Goal: Information Seeking & Learning: Find specific fact

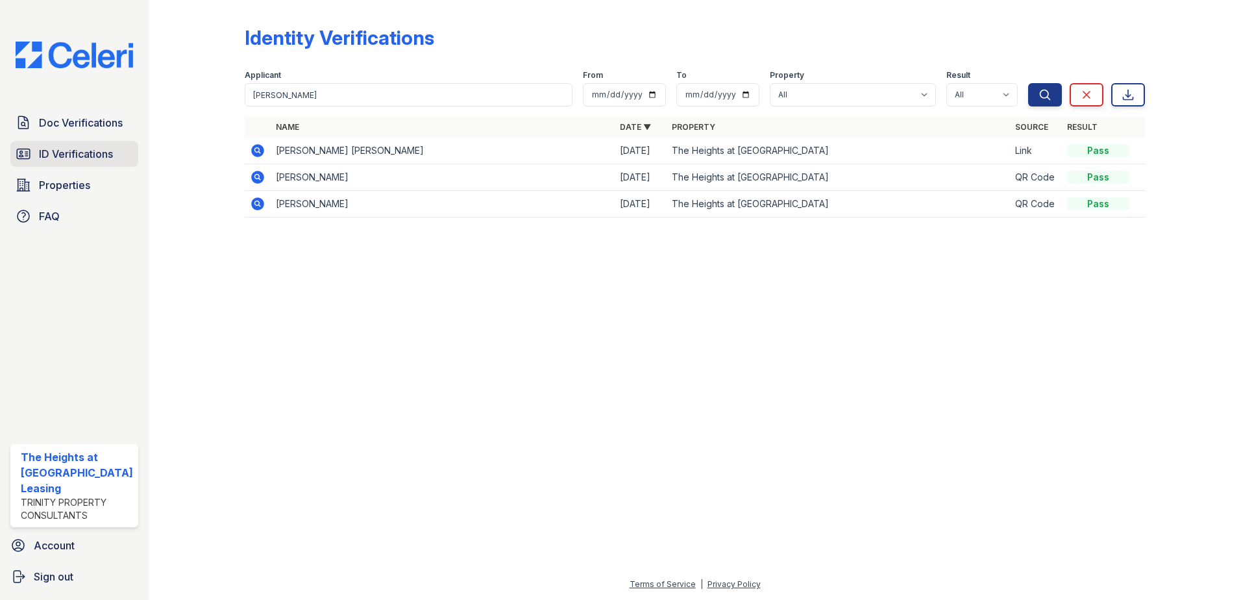
click at [81, 153] on span "ID Verifications" at bounding box center [76, 154] width 74 height 16
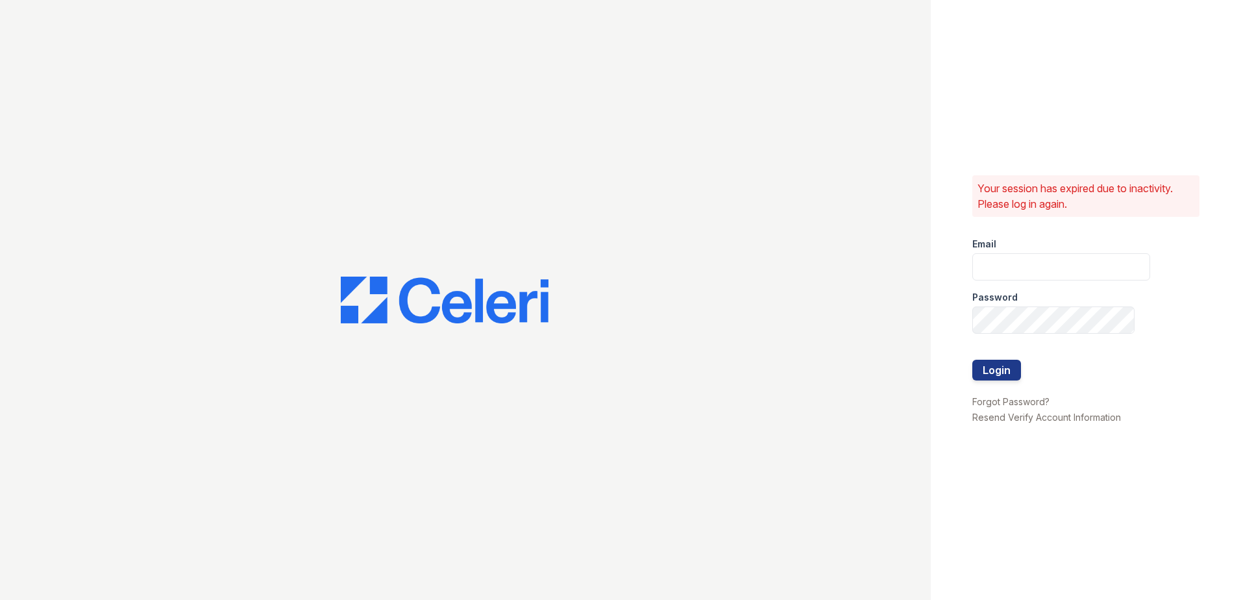
type input "[EMAIL_ADDRESS][DOMAIN_NAME]"
click at [993, 370] on button "Login" at bounding box center [997, 370] width 49 height 21
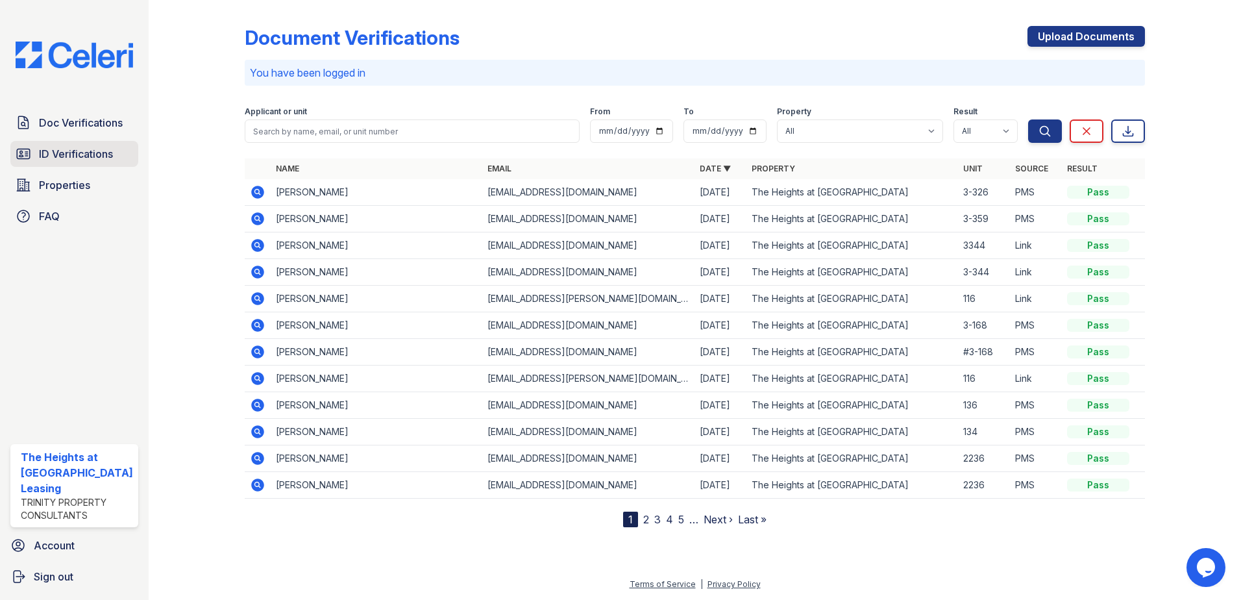
click at [97, 154] on span "ID Verifications" at bounding box center [76, 154] width 74 height 16
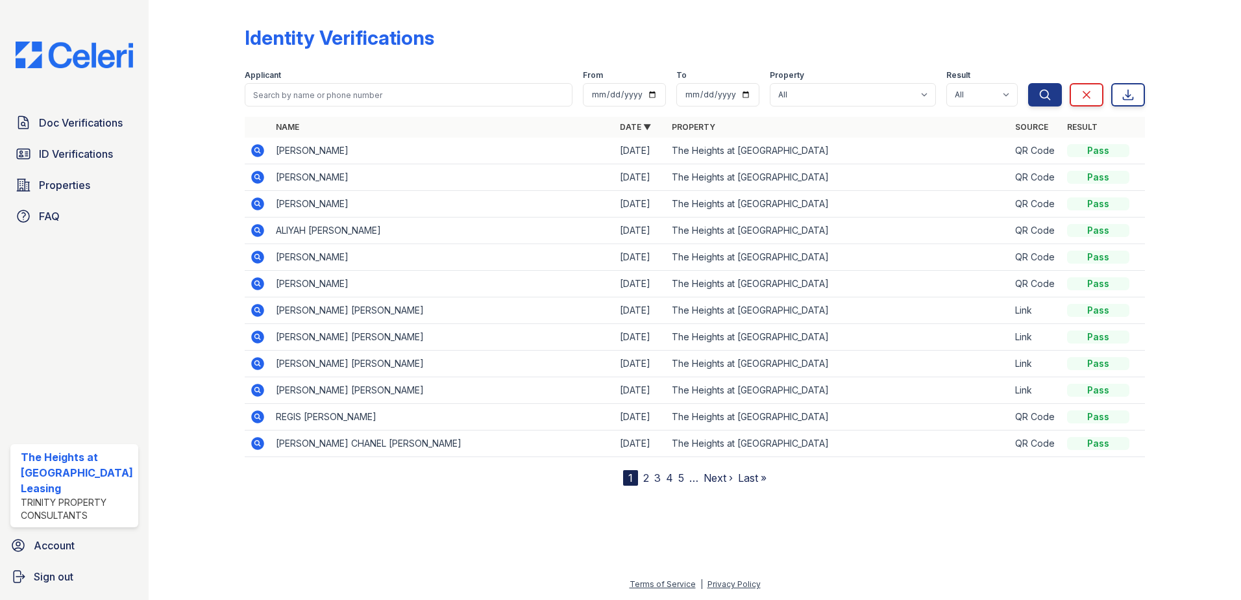
click at [258, 149] on icon at bounding box center [258, 151] width 16 height 16
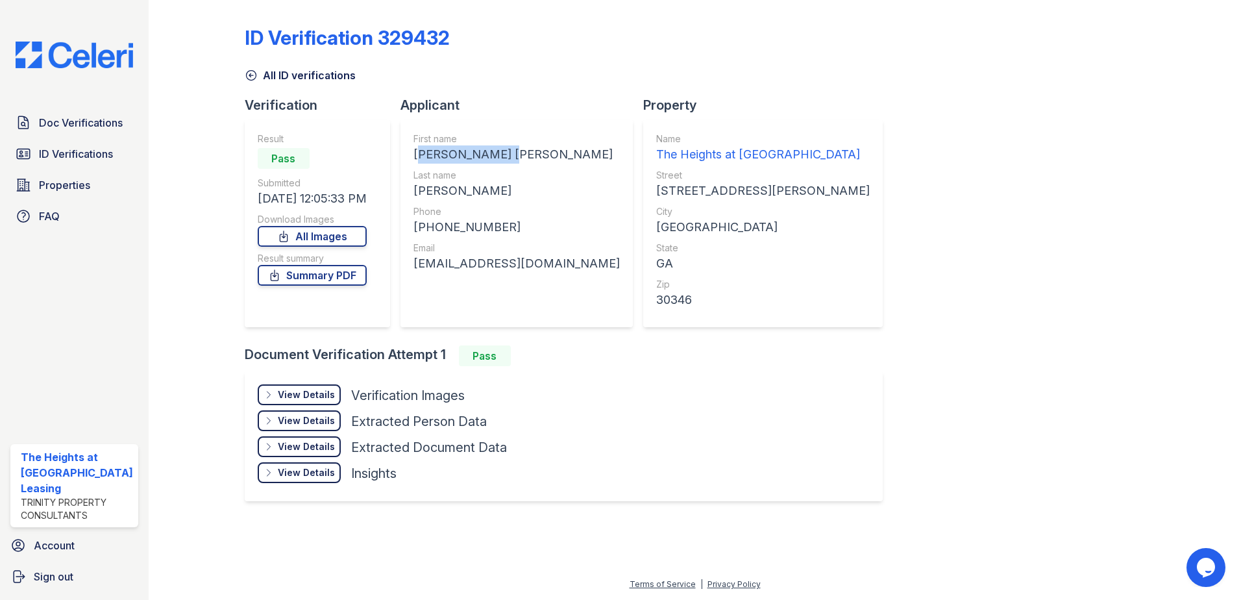
drag, startPoint x: 412, startPoint y: 151, endPoint x: 519, endPoint y: 149, distance: 107.1
click at [519, 149] on div "First name MARY KATHERINE Last name KRUHM Phone +17177013125 Email marykatekruh…" at bounding box center [517, 223] width 232 height 208
copy div "MARY KATHERINE"
drag, startPoint x: 419, startPoint y: 192, endPoint x: 463, endPoint y: 182, distance: 45.4
click at [463, 182] on div "First name MARY KATHERINE Last name KRUHM Phone +17177013125 Email marykatekruh…" at bounding box center [517, 223] width 232 height 208
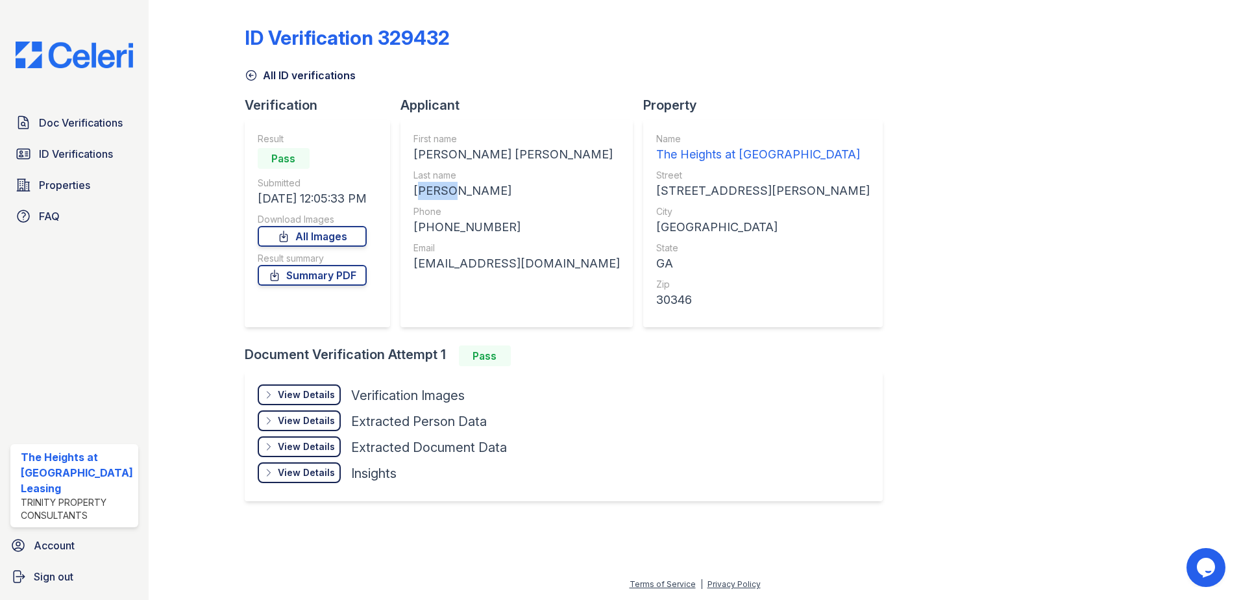
copy div "KRUHM"
drag, startPoint x: 422, startPoint y: 224, endPoint x: 527, endPoint y: 232, distance: 104.9
click at [527, 232] on div "+17177013125" at bounding box center [517, 227] width 206 height 18
copy div "17177013125"
drag, startPoint x: 413, startPoint y: 265, endPoint x: 573, endPoint y: 280, distance: 160.5
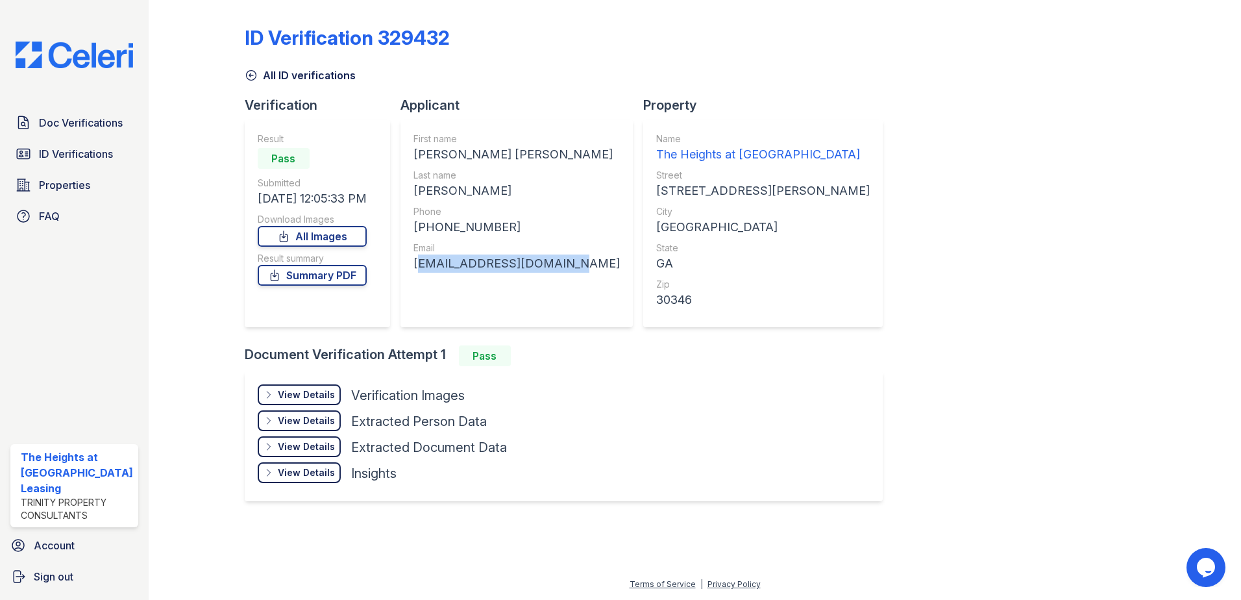
click at [573, 280] on div "First name MARY KATHERINE Last name KRUHM Phone +17177013125 Email marykatekruh…" at bounding box center [517, 223] width 232 height 208
copy div "marykatekruhm@gmail.com"
